Goal: Transaction & Acquisition: Purchase product/service

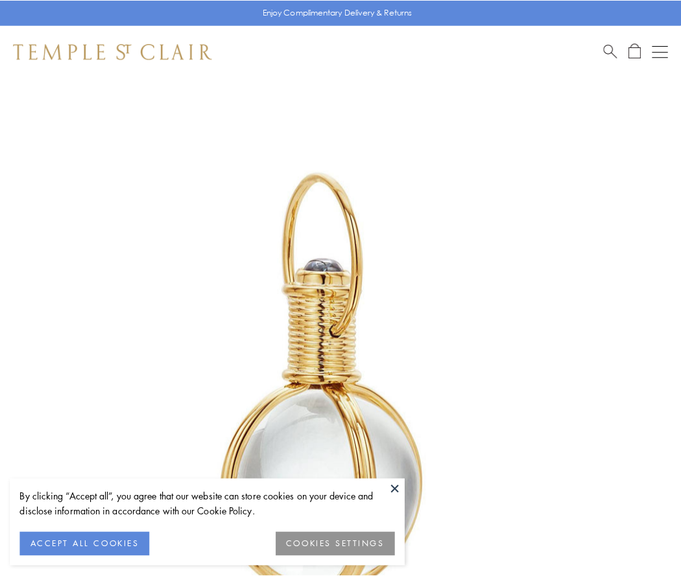
scroll to position [339, 0]
